Goal: Task Accomplishment & Management: Manage account settings

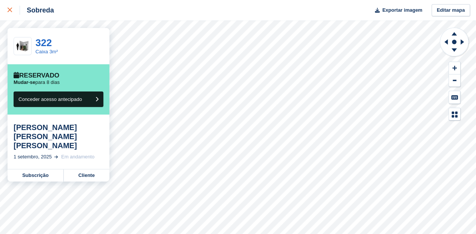
click at [11, 11] on icon at bounding box center [10, 10] width 5 height 5
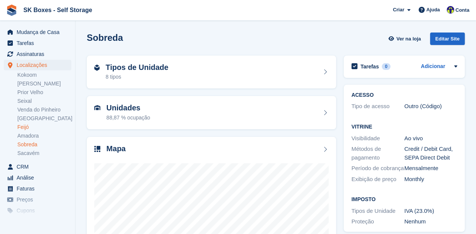
click at [31, 129] on link "Feijó" at bounding box center [44, 126] width 54 height 7
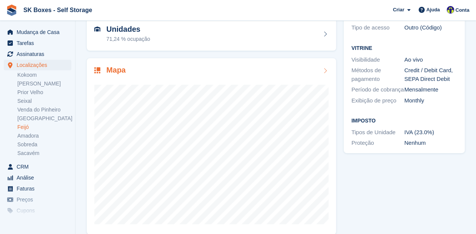
scroll to position [88, 0]
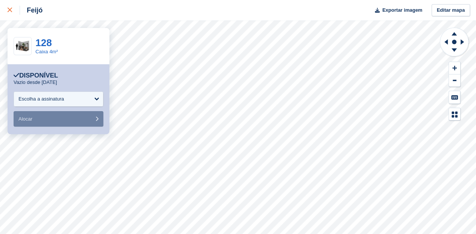
click at [7, 12] on link at bounding box center [10, 10] width 20 height 20
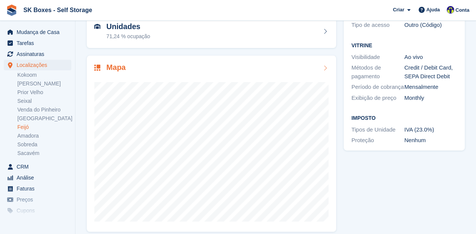
scroll to position [88, 0]
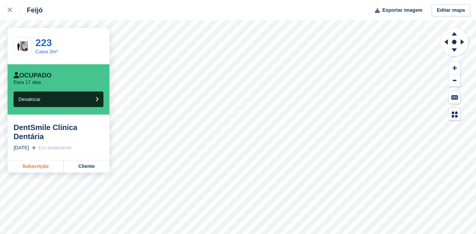
click at [37, 167] on link "Subscrição" at bounding box center [36, 166] width 56 height 12
click at [35, 166] on link "Subscrição" at bounding box center [36, 166] width 56 height 12
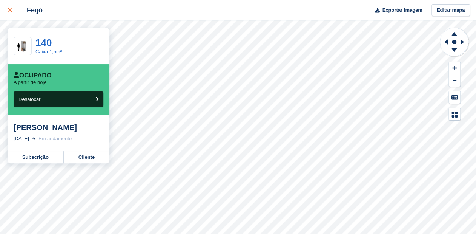
click at [11, 12] on icon at bounding box center [10, 10] width 5 height 5
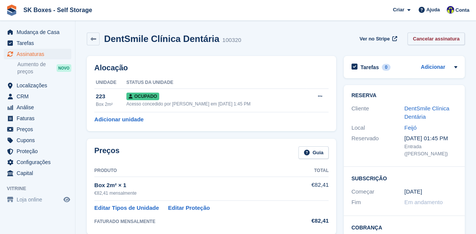
click at [448, 38] on link "Cancelar assinatura" at bounding box center [436, 38] width 57 height 12
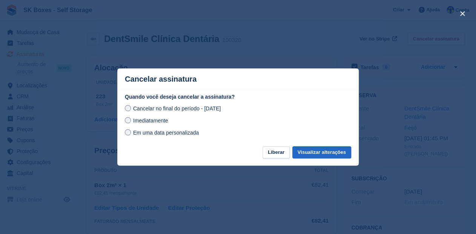
click at [168, 119] on div "Imediatamente" at bounding box center [238, 120] width 226 height 9
click at [139, 121] on span "Imediatamente" at bounding box center [150, 120] width 35 height 6
click at [312, 151] on button "Visualizar alterações" at bounding box center [322, 152] width 59 height 12
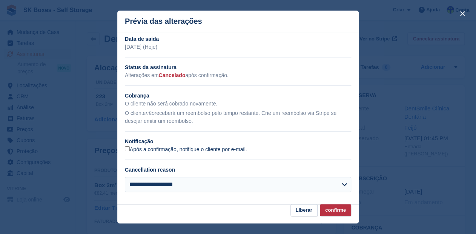
click at [133, 151] on label "Após a confirmação, notifique o cliente por e-mail." at bounding box center [186, 149] width 122 height 7
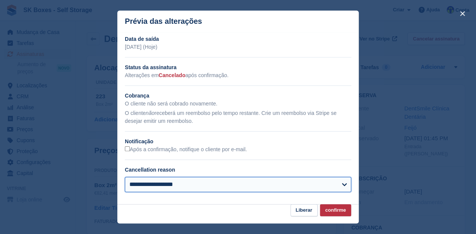
click at [151, 187] on select "**********" at bounding box center [238, 184] width 226 height 15
select select "*****"
click at [125, 177] on select "**********" at bounding box center [238, 184] width 226 height 15
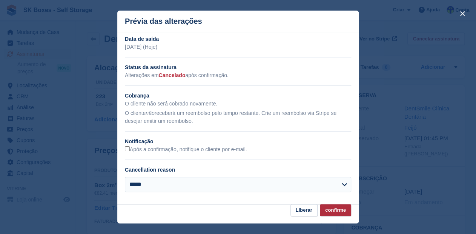
click at [338, 203] on section "**********" at bounding box center [238, 118] width 242 height 172
click at [333, 208] on button "confirme" at bounding box center [335, 210] width 31 height 12
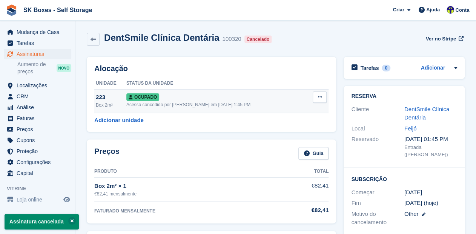
click at [137, 95] on span "Ocupado" at bounding box center [142, 97] width 33 height 8
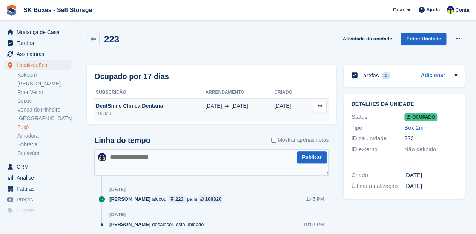
click at [318, 107] on icon at bounding box center [320, 105] width 4 height 5
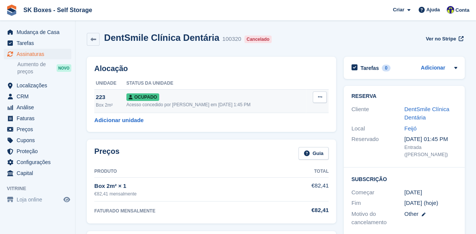
click at [140, 96] on span "Ocupado" at bounding box center [142, 97] width 33 height 8
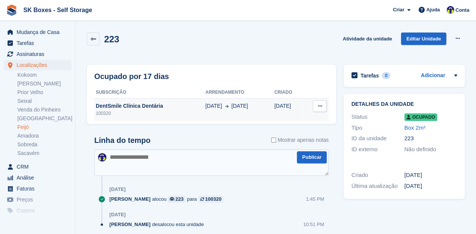
click at [318, 103] on button at bounding box center [320, 105] width 14 height 11
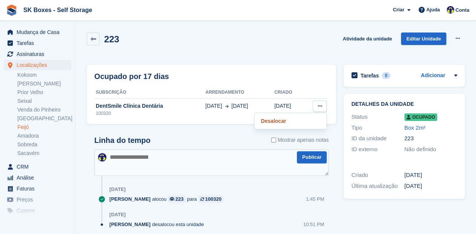
click at [271, 121] on p "Desalocar" at bounding box center [291, 121] width 66 height 10
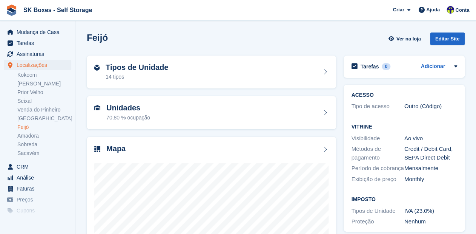
click at [24, 129] on link "Feijó" at bounding box center [44, 126] width 54 height 7
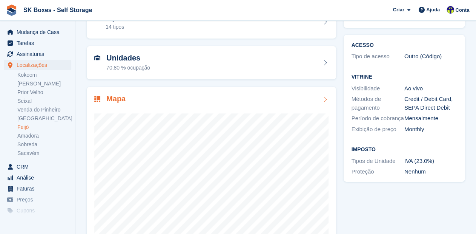
scroll to position [60, 0]
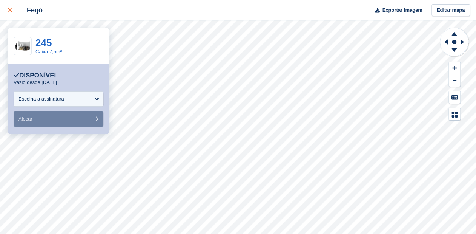
drag, startPoint x: 9, startPoint y: 11, endPoint x: 12, endPoint y: 18, distance: 8.3
click at [9, 11] on icon at bounding box center [10, 10] width 5 height 5
click at [11, 8] on icon at bounding box center [10, 10] width 5 height 5
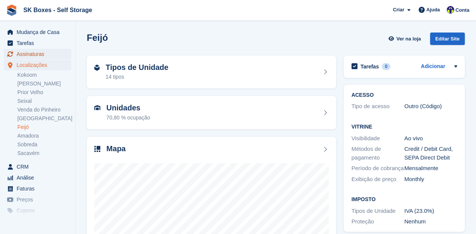
click at [33, 52] on span "Assinaturas" at bounding box center [39, 54] width 45 height 11
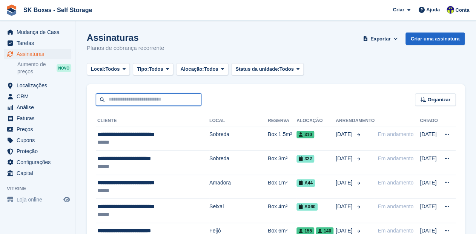
click at [130, 98] on input "text" at bounding box center [149, 99] width 106 height 12
type input "*******"
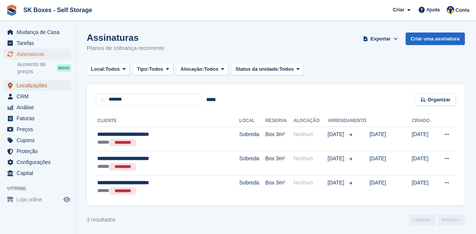
click at [39, 86] on span "Localizações" at bounding box center [39, 85] width 45 height 11
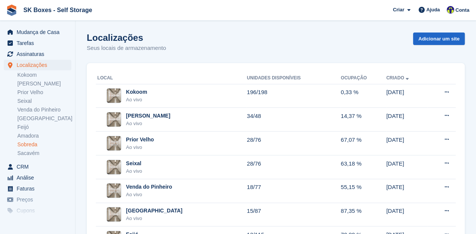
click at [32, 143] on link "Sobreda" at bounding box center [44, 144] width 54 height 7
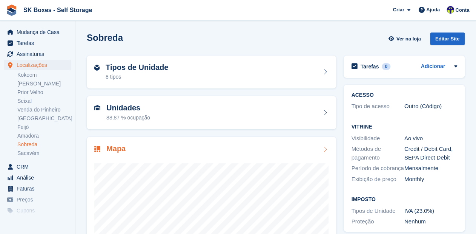
click at [145, 160] on div at bounding box center [211, 229] width 234 height 151
